Goal: Information Seeking & Learning: Find specific page/section

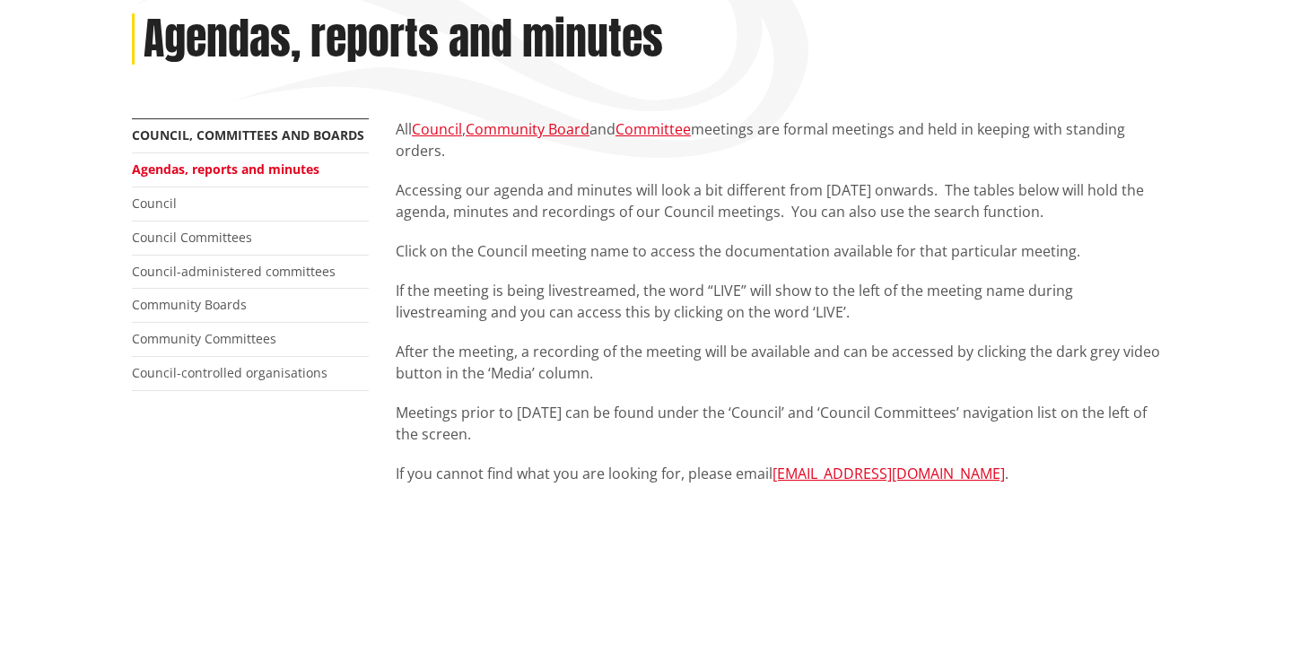
scroll to position [251, 0]
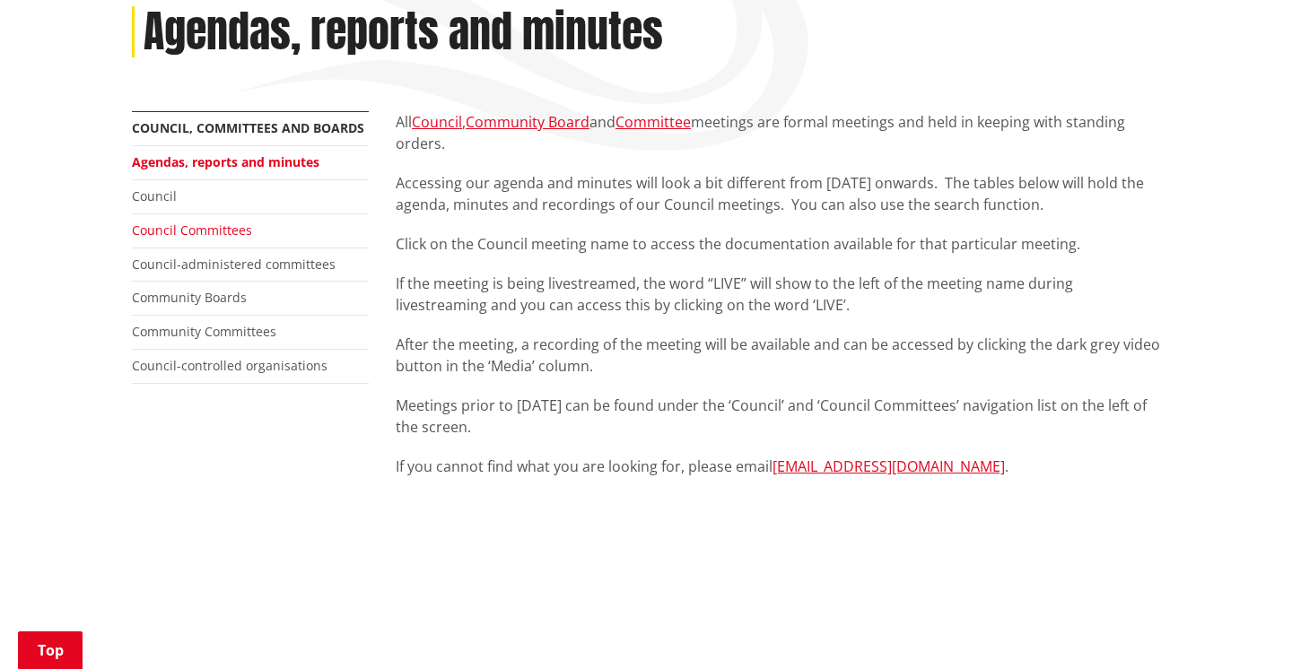
click at [203, 231] on link "Council Committees" at bounding box center [192, 230] width 120 height 17
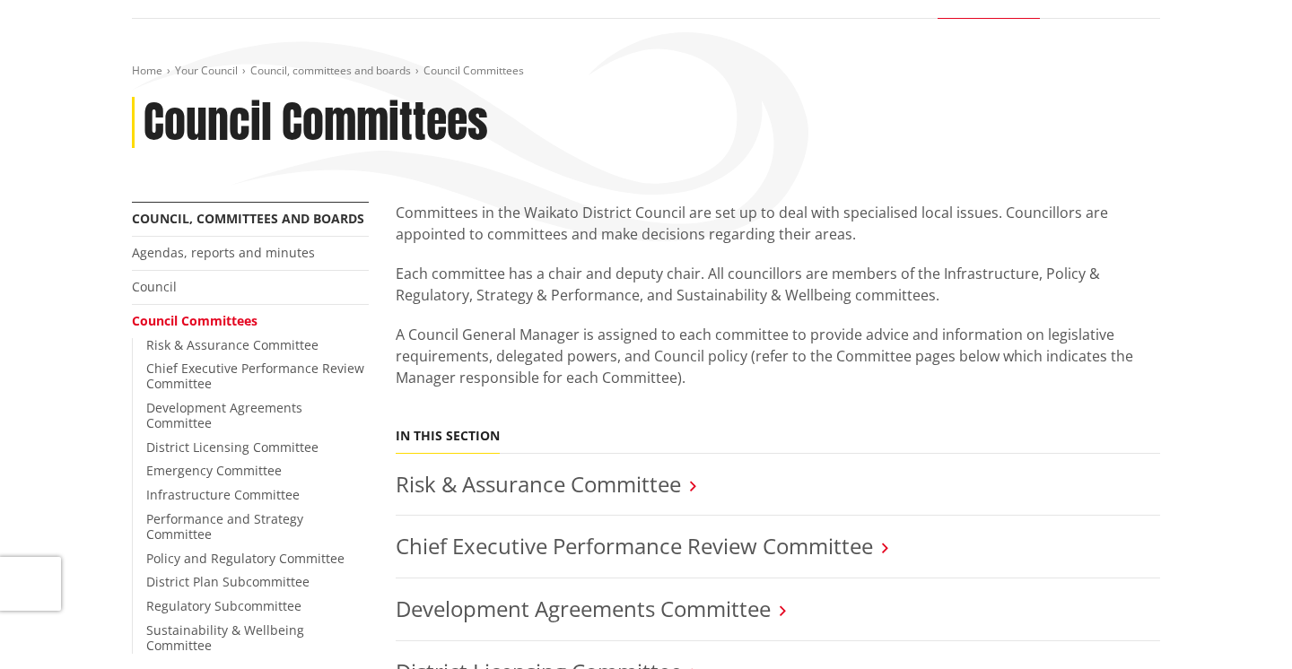
scroll to position [487, 0]
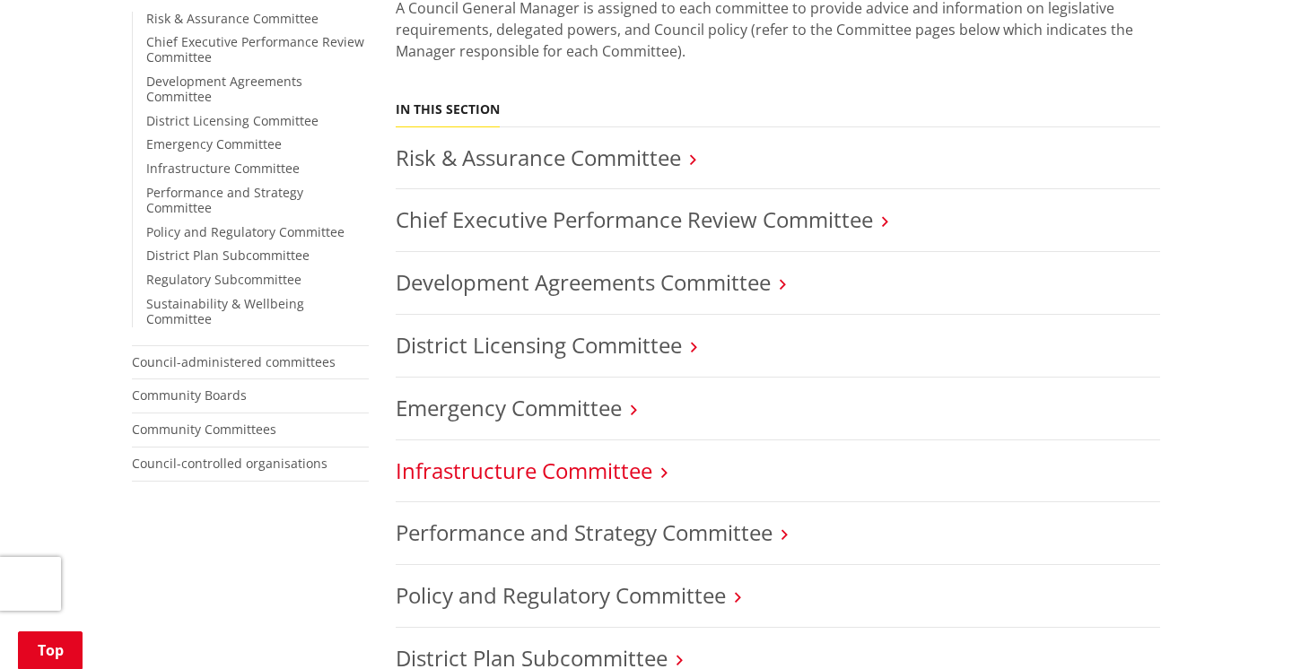
click at [559, 470] on link "Infrastructure Committee" at bounding box center [524, 471] width 257 height 30
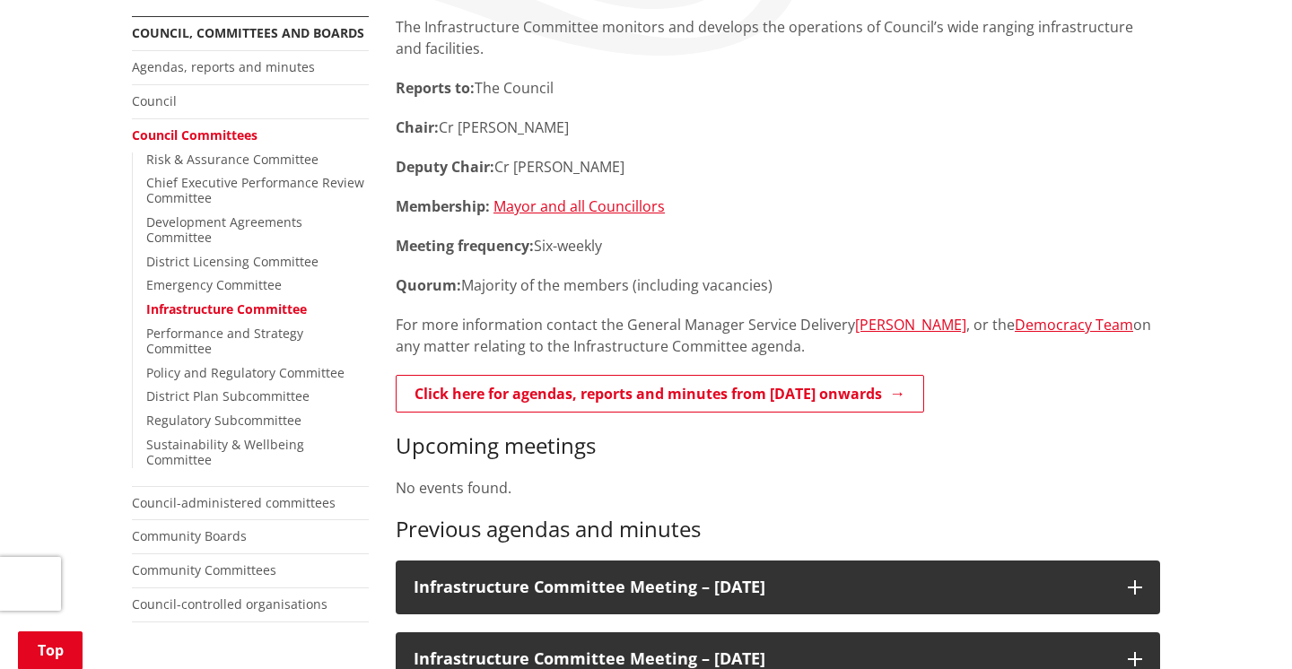
scroll to position [348, 0]
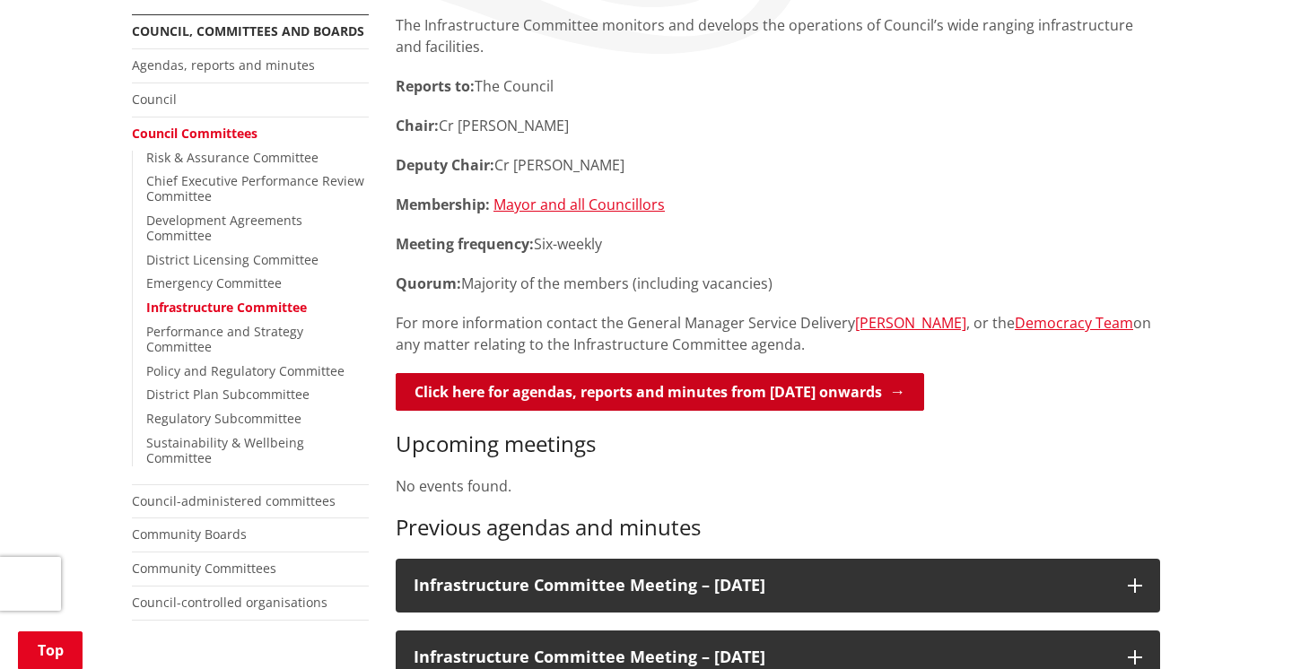
click at [665, 393] on link "Click here for agendas, reports and minutes from May 2024 onwards" at bounding box center [660, 392] width 528 height 38
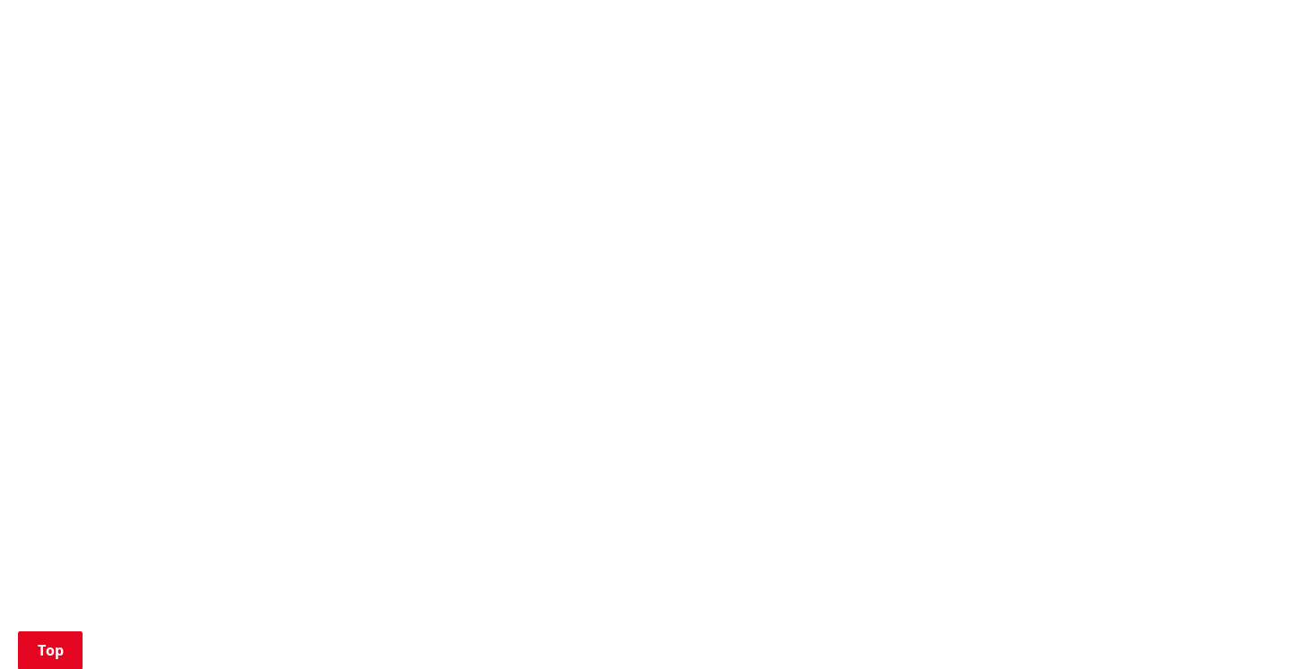
scroll to position [1466, 0]
